Goal: Information Seeking & Learning: Find specific fact

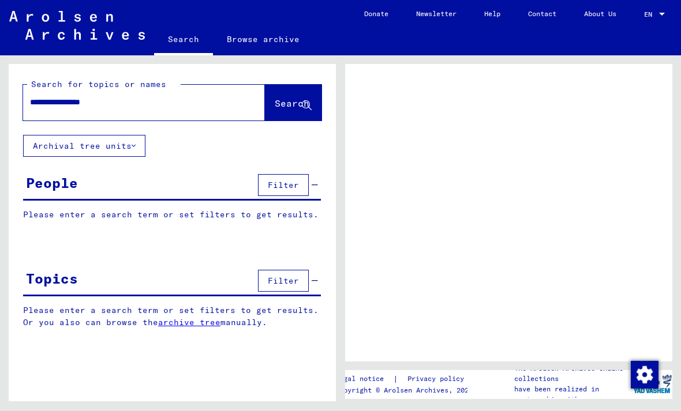
type input "**********"
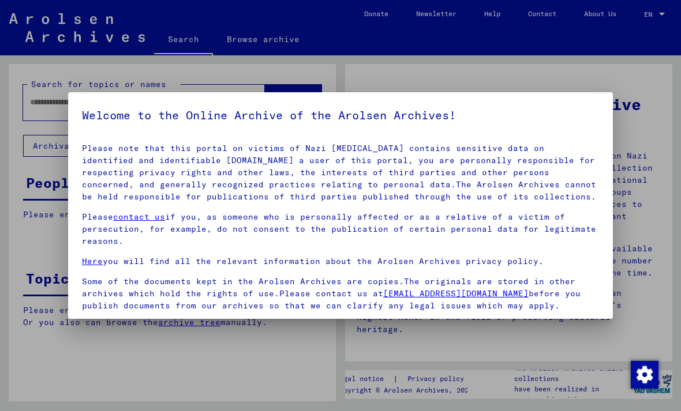
scroll to position [113, 0]
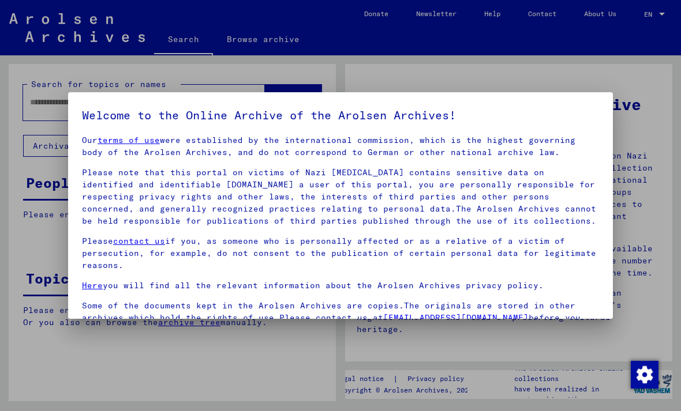
click at [650, 132] on div at bounding box center [340, 205] width 681 height 411
click at [110, 354] on div at bounding box center [340, 205] width 681 height 411
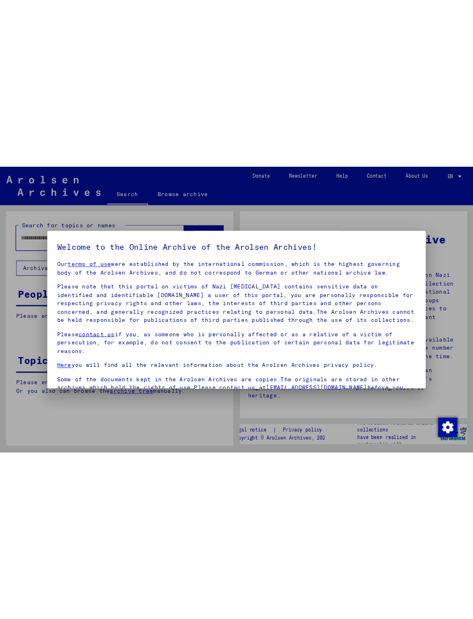
scroll to position [0, 0]
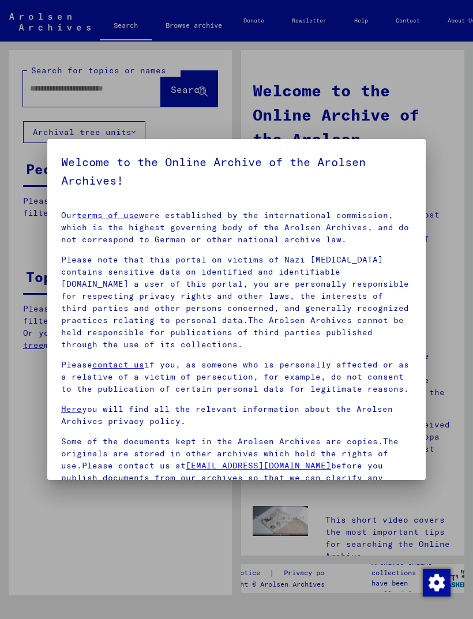
click at [468, 411] on div at bounding box center [236, 309] width 473 height 619
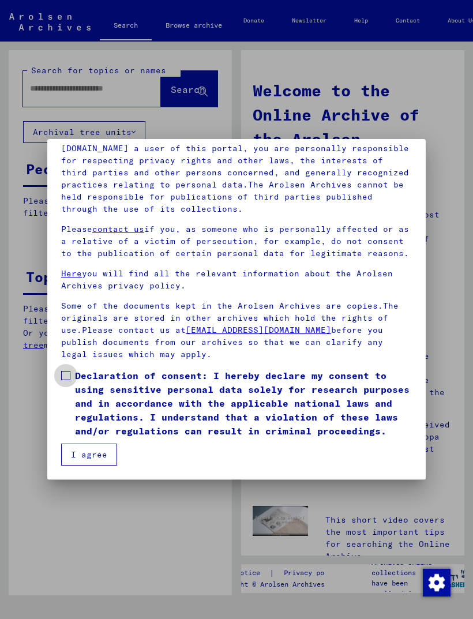
scroll to position [136, 0]
click at [69, 377] on span at bounding box center [65, 375] width 9 height 9
click at [94, 411] on button "I agree" at bounding box center [89, 455] width 56 height 22
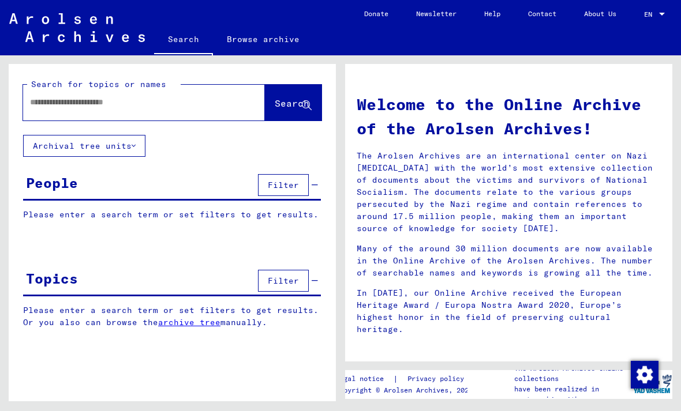
scroll to position [0, 0]
click at [187, 107] on input "text" at bounding box center [130, 102] width 200 height 12
type input "*"
type input "**********"
click at [283, 103] on span "Search" at bounding box center [292, 103] width 35 height 12
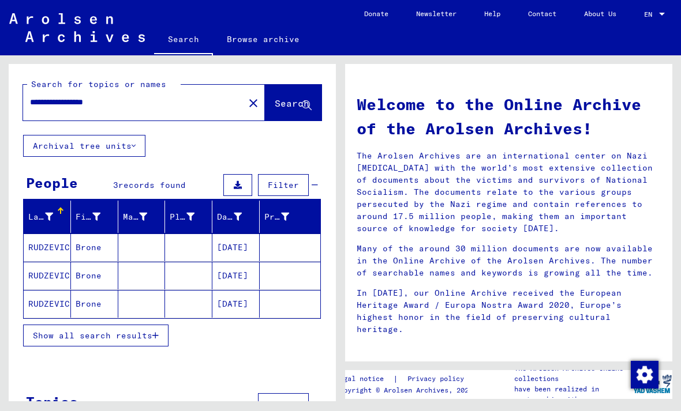
click at [51, 248] on mat-cell "RUDZEVICIENE" at bounding box center [47, 248] width 47 height 28
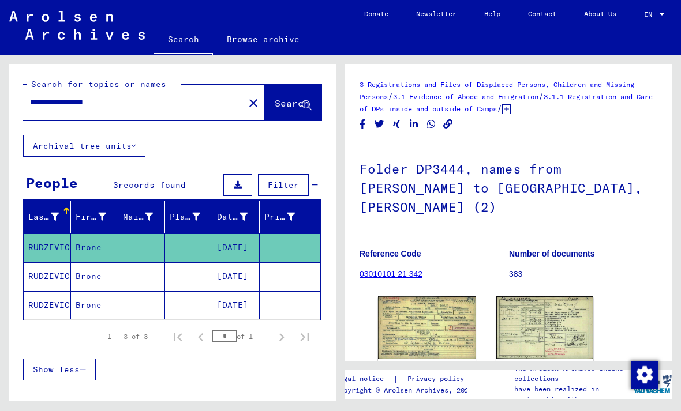
click at [457, 296] on img at bounding box center [426, 327] width 97 height 62
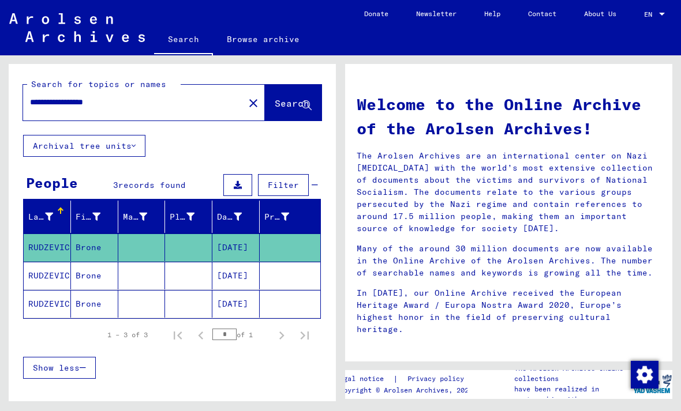
click at [154, 105] on input "**********" at bounding box center [130, 102] width 200 height 12
click at [59, 103] on input "**********" at bounding box center [130, 102] width 200 height 12
click at [246, 100] on mat-icon "close" at bounding box center [253, 103] width 14 height 14
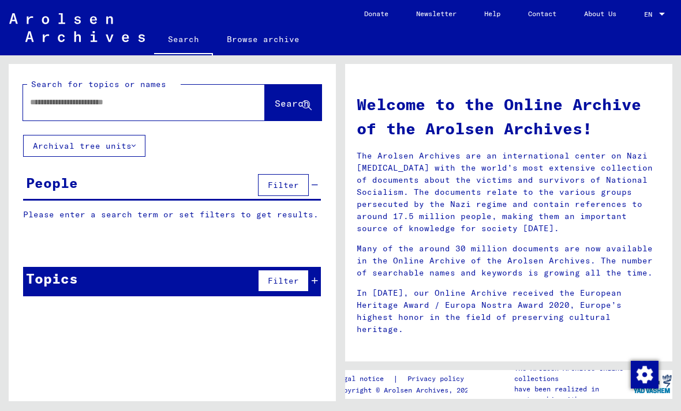
click at [190, 102] on input "text" at bounding box center [130, 102] width 200 height 12
type input "**********"
click at [292, 104] on span "Search" at bounding box center [292, 103] width 35 height 12
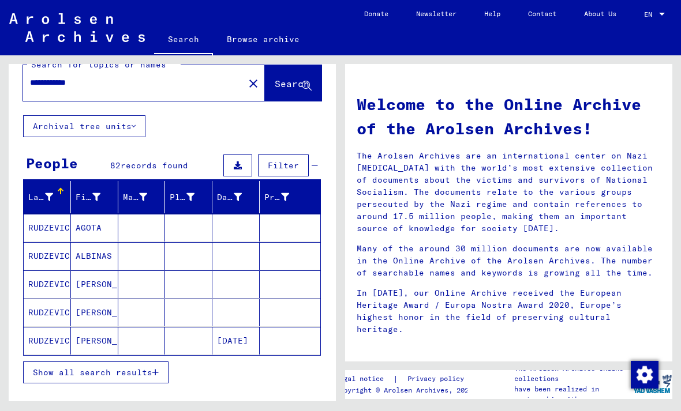
scroll to position [20, 0]
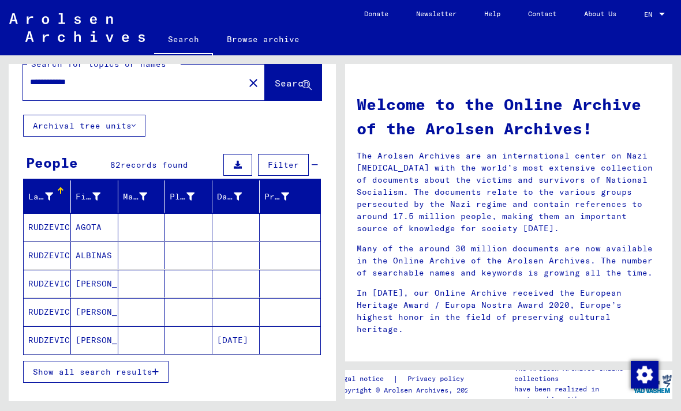
click at [138, 378] on button "Show all search results" at bounding box center [95, 372] width 145 height 22
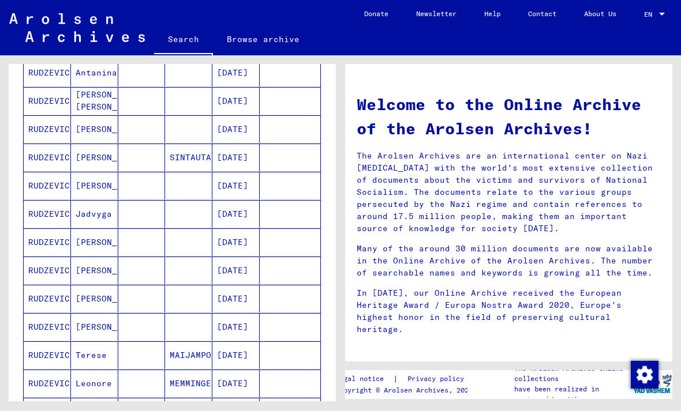
scroll to position [403, 0]
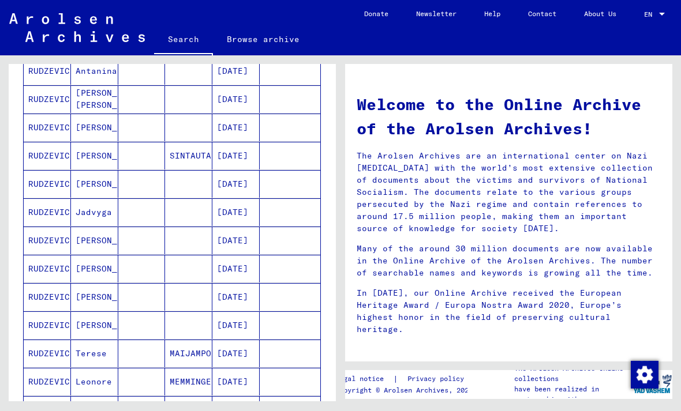
click at [93, 244] on mat-cell "[PERSON_NAME]" at bounding box center [94, 241] width 47 height 28
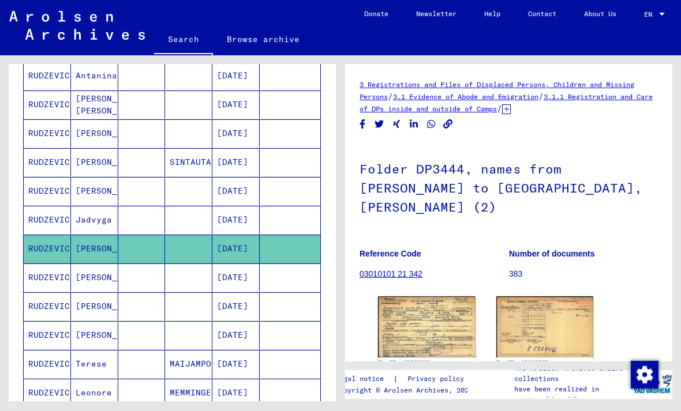
click at [438, 307] on img at bounding box center [426, 326] width 97 height 61
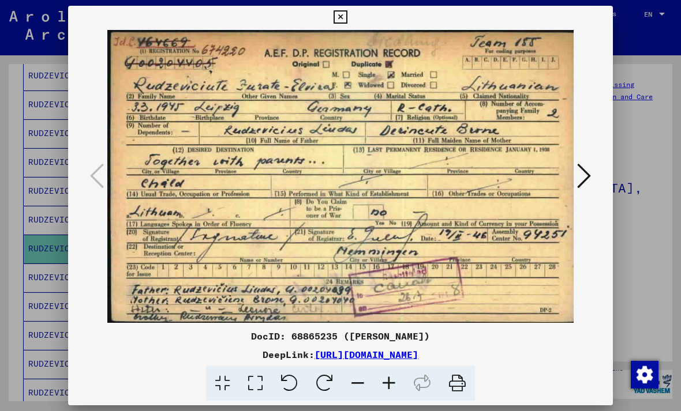
click at [347, 22] on icon at bounding box center [339, 17] width 13 height 14
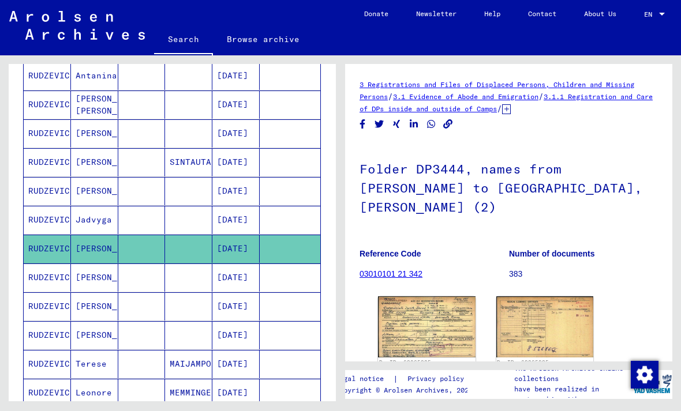
click at [95, 280] on mat-cell "[PERSON_NAME]" at bounding box center [94, 278] width 47 height 28
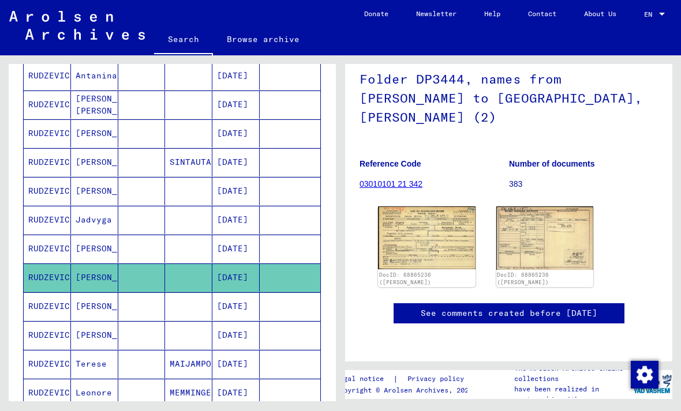
scroll to position [128, 0]
click at [450, 206] on img at bounding box center [426, 237] width 97 height 63
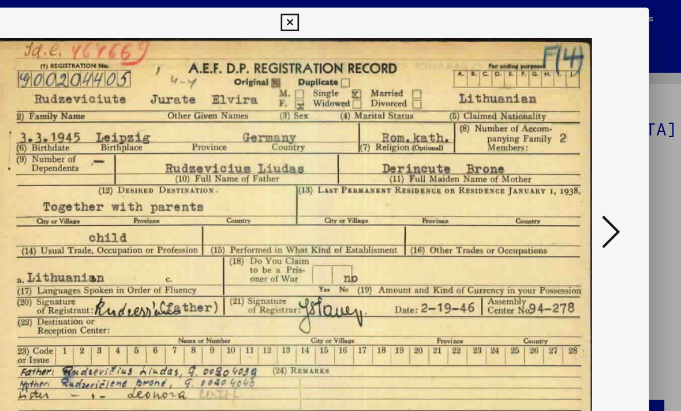
click at [347, 16] on icon at bounding box center [339, 17] width 13 height 14
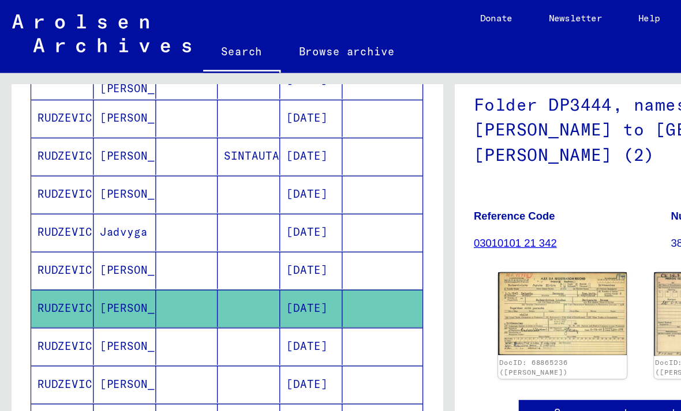
scroll to position [447, 0]
click at [91, 264] on mat-cell "[PERSON_NAME]" at bounding box center [94, 262] width 47 height 28
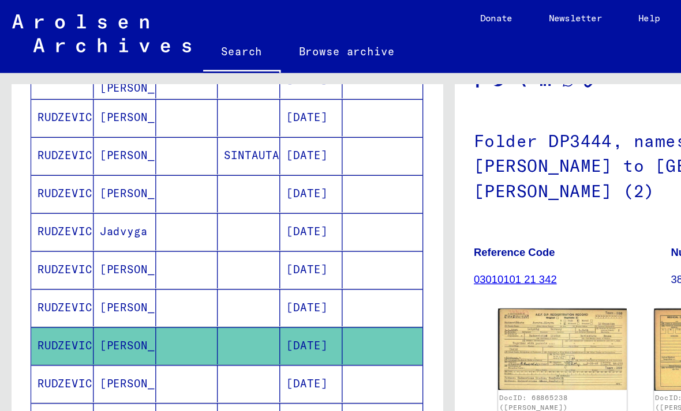
scroll to position [62, 0]
click at [423, 235] on img at bounding box center [426, 265] width 97 height 62
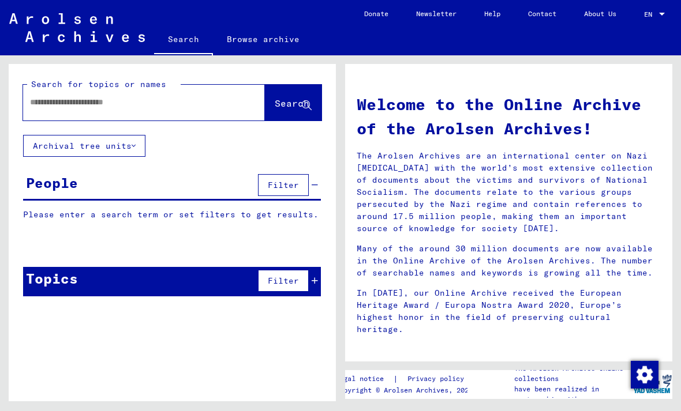
type input "**********"
